Goal: Task Accomplishment & Management: Manage account settings

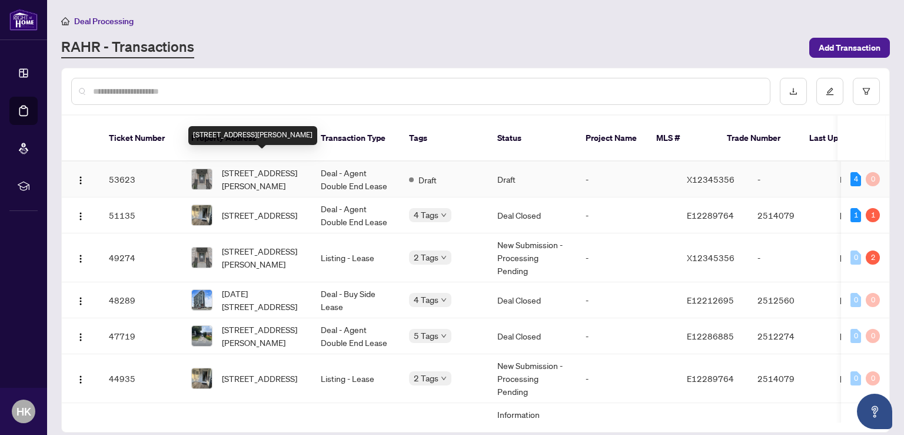
click at [257, 166] on span "[STREET_ADDRESS][PERSON_NAME]" at bounding box center [262, 179] width 80 height 26
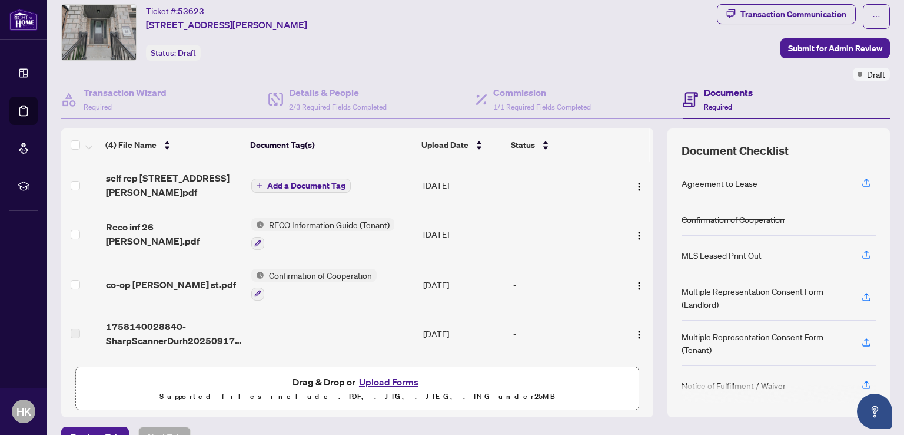
scroll to position [57, 0]
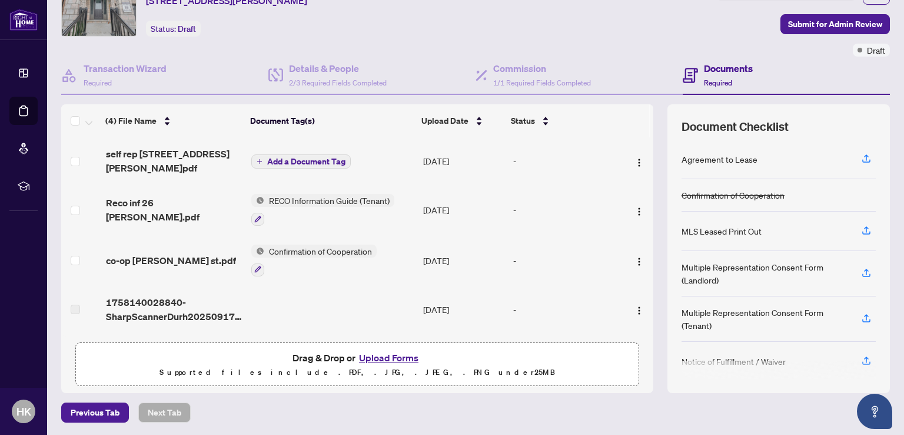
click at [390, 351] on button "Upload Forms" at bounding box center [389, 357] width 67 height 15
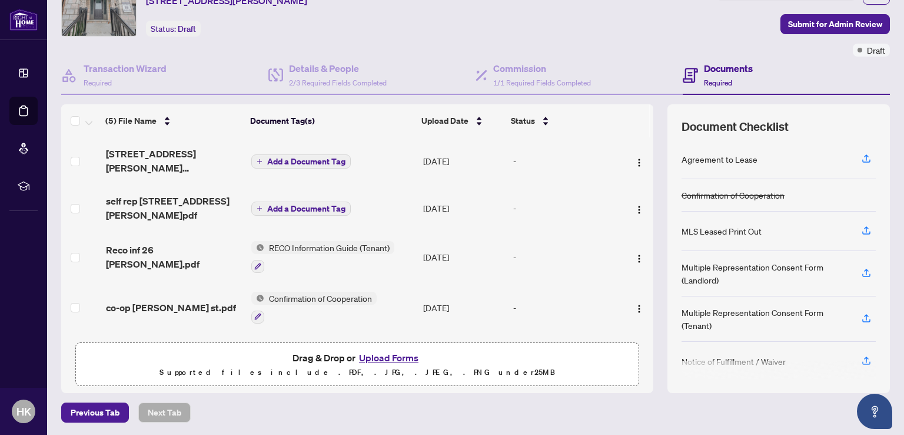
click at [316, 157] on span "Add a Document Tag" at bounding box center [306, 161] width 78 height 8
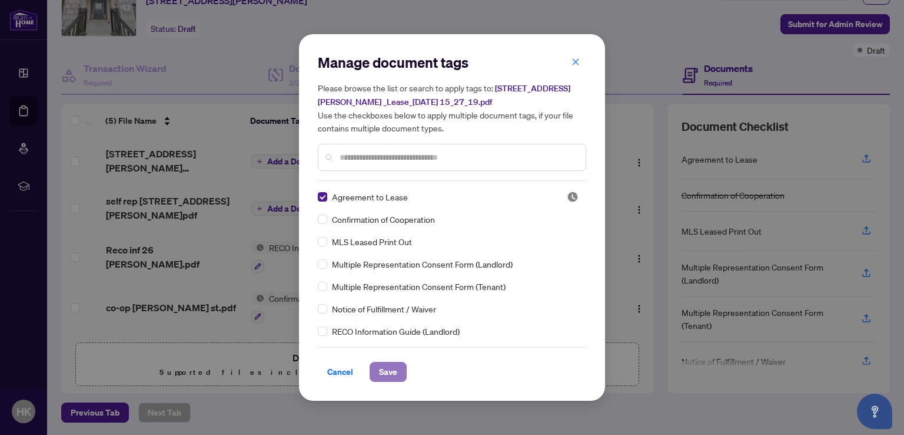
drag, startPoint x: 388, startPoint y: 367, endPoint x: 375, endPoint y: 364, distance: 13.2
click at [387, 366] on span "Save" at bounding box center [388, 371] width 18 height 19
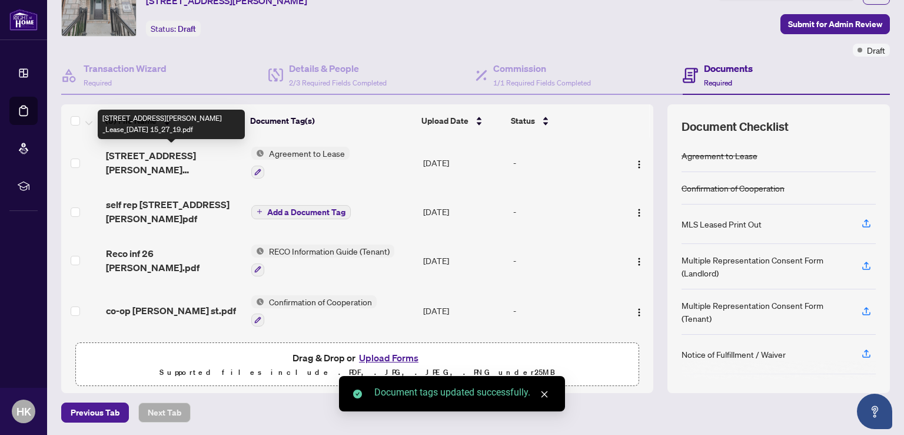
click at [149, 163] on span "[STREET_ADDRESS][PERSON_NAME] _Lease_[DATE] 15_27_19.pdf" at bounding box center [174, 162] width 137 height 28
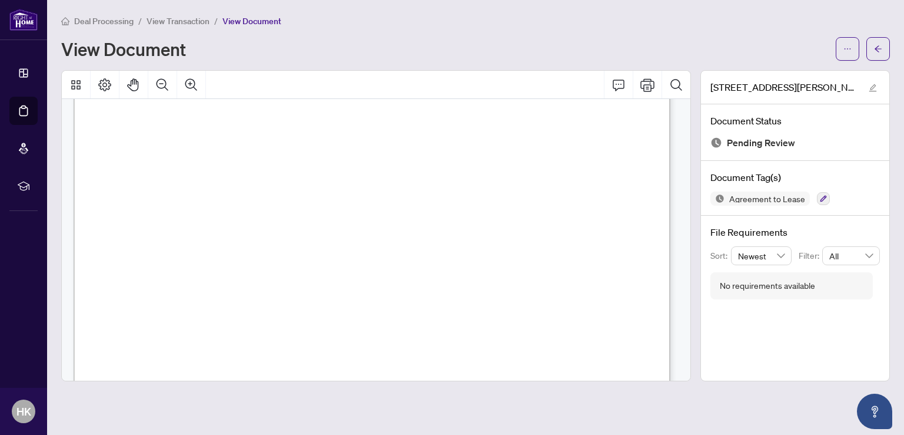
scroll to position [1001, 0]
click at [868, 39] on button "button" at bounding box center [879, 49] width 24 height 24
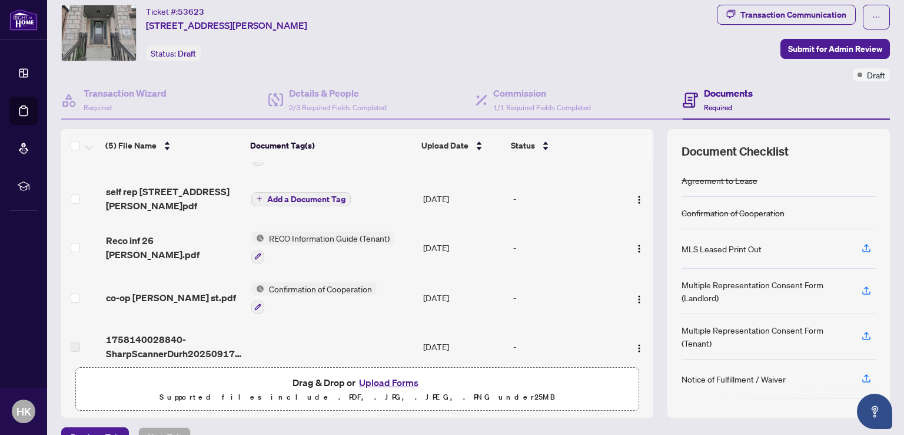
scroll to position [57, 0]
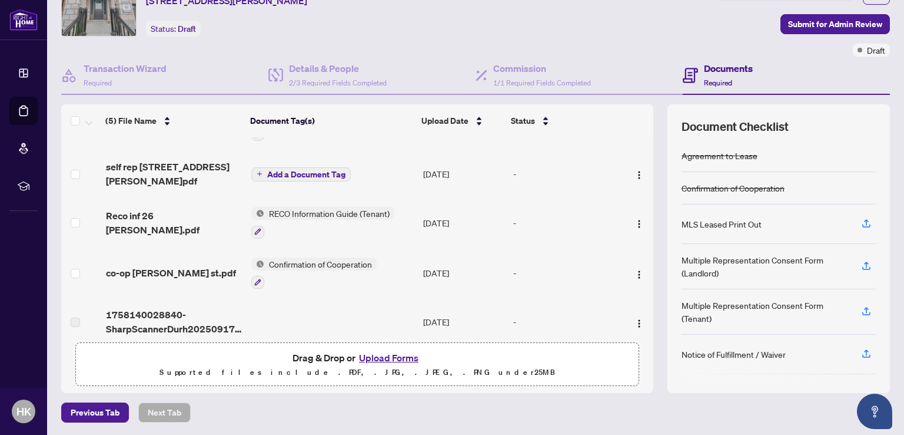
drag, startPoint x: 276, startPoint y: 316, endPoint x: 266, endPoint y: 321, distance: 10.5
click at [276, 316] on td at bounding box center [333, 321] width 172 height 47
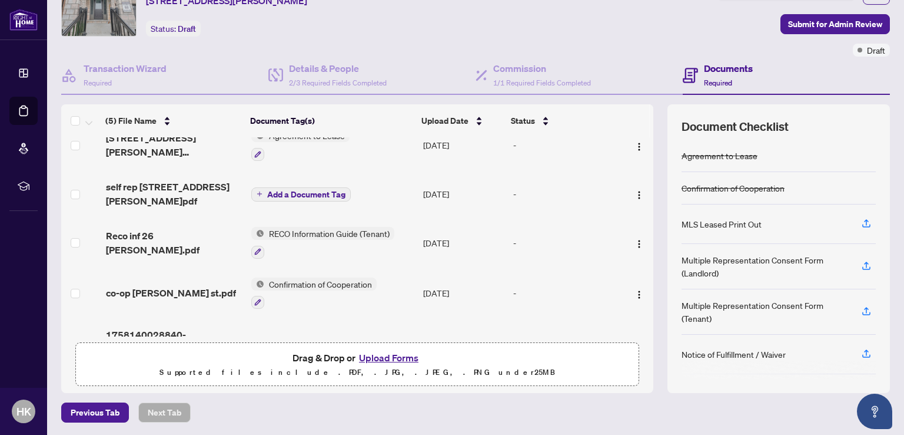
scroll to position [38, 0]
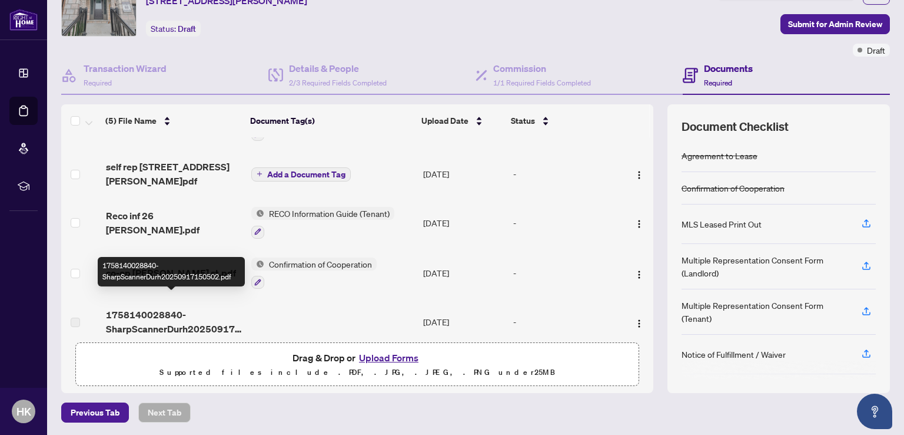
click at [144, 307] on span "1758140028840-SharpScannerDurh20250917150502.pdf" at bounding box center [174, 321] width 137 height 28
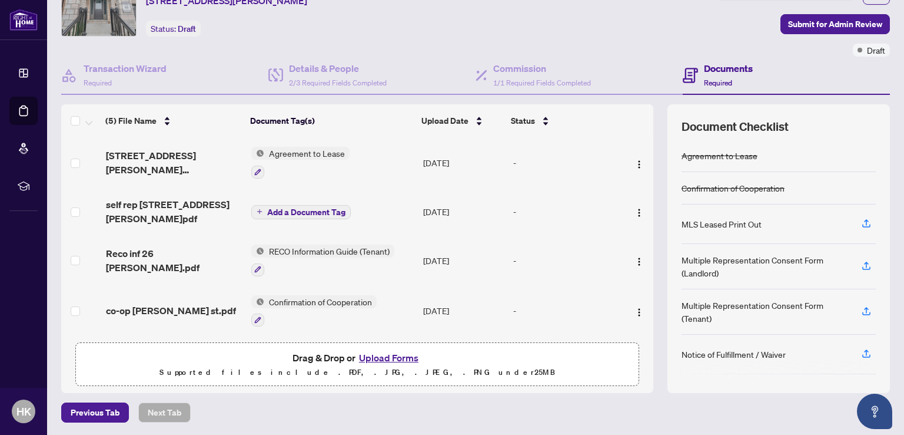
scroll to position [0, 0]
